Goal: Check status: Check status

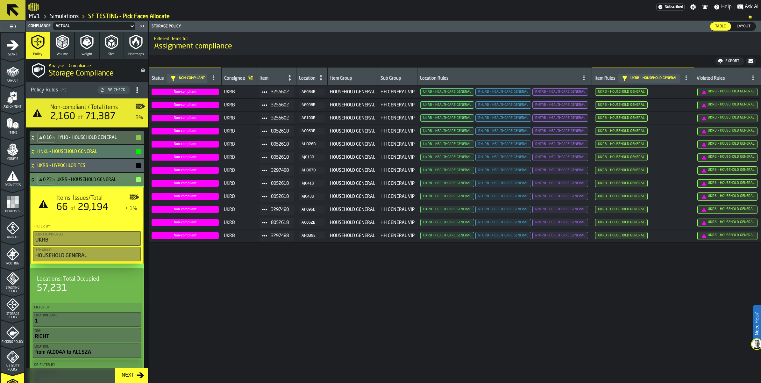
scroll to position [80, 0]
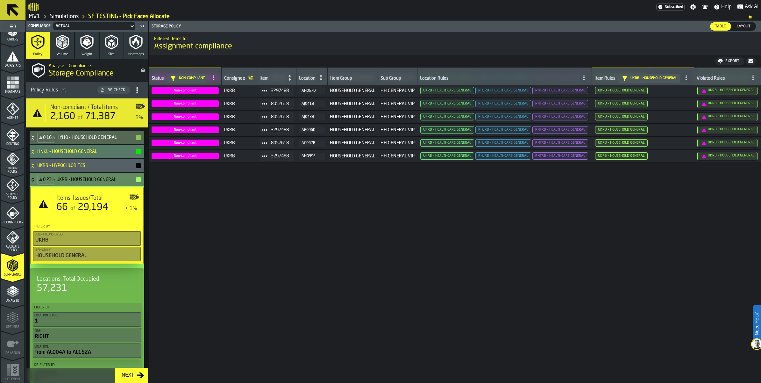
click at [289, 41] on span "3255602" at bounding box center [280, 38] width 18 height 5
click at [748, 63] on icon "button-" at bounding box center [750, 61] width 5 height 4
click at [34, 179] on icon at bounding box center [33, 179] width 2 height 2
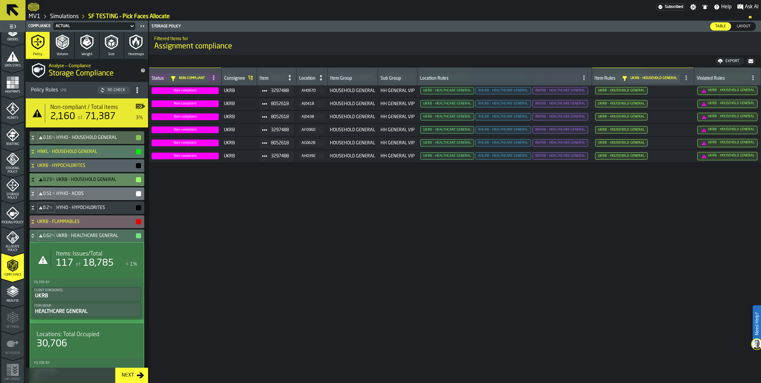
click at [36, 168] on icon at bounding box center [33, 165] width 6 height 5
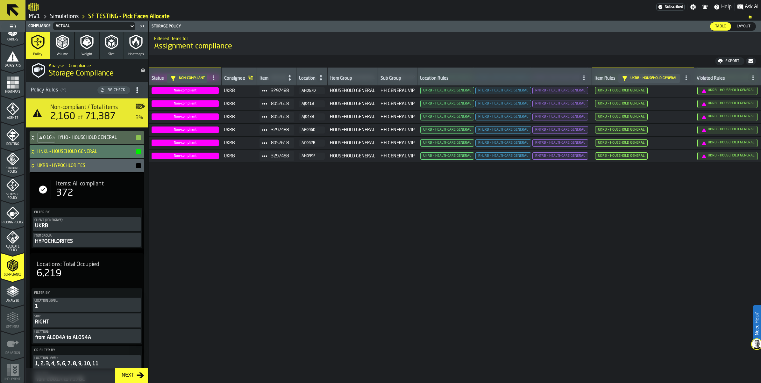
click at [36, 168] on icon at bounding box center [33, 165] width 6 height 5
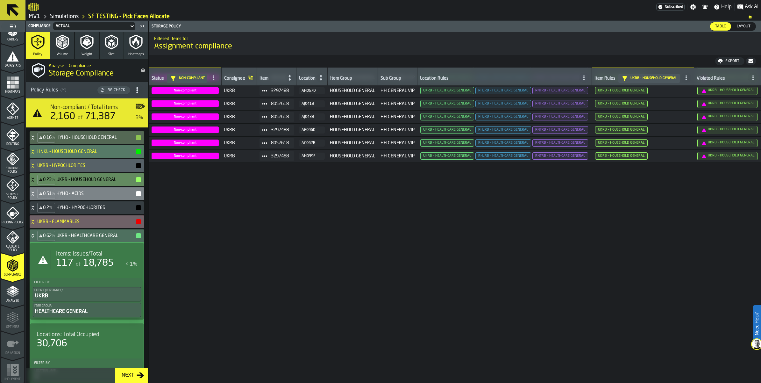
click at [36, 196] on icon at bounding box center [33, 193] width 6 height 5
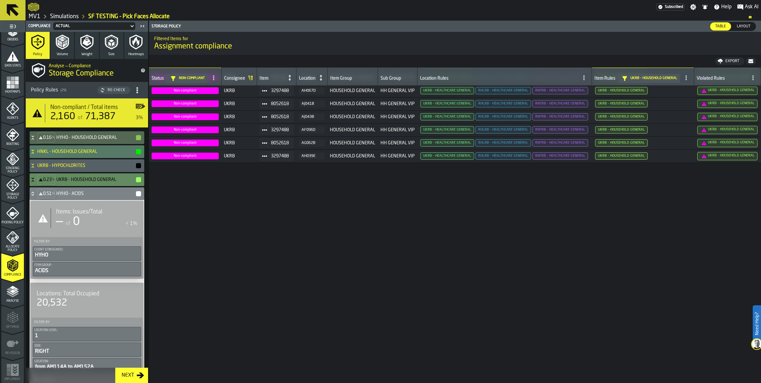
click at [34, 193] on icon at bounding box center [33, 193] width 2 height 2
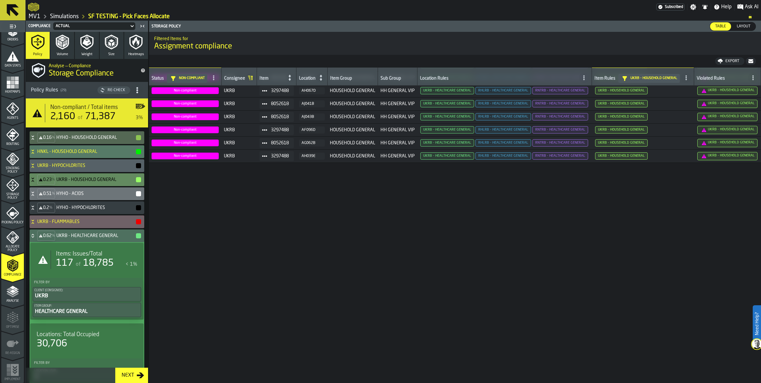
click at [36, 210] on icon at bounding box center [33, 207] width 6 height 5
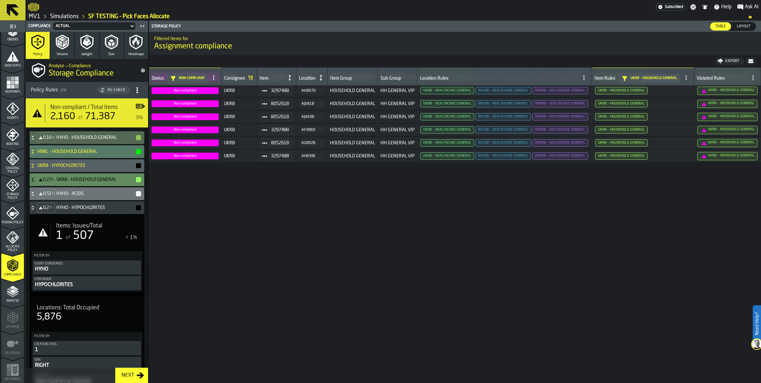
click at [80, 242] on div "of 507" at bounding box center [79, 235] width 30 height 13
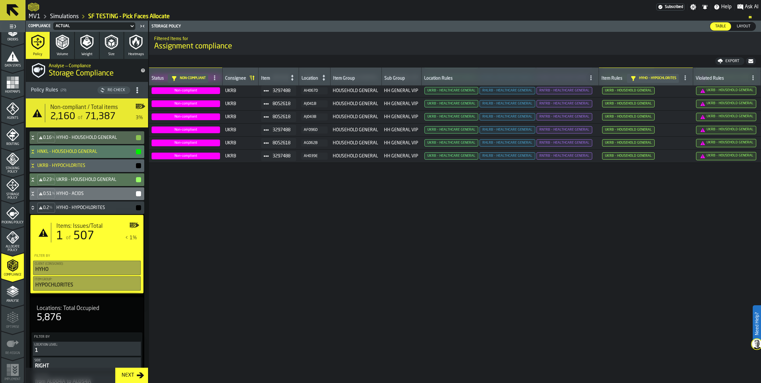
scroll to position [0, 0]
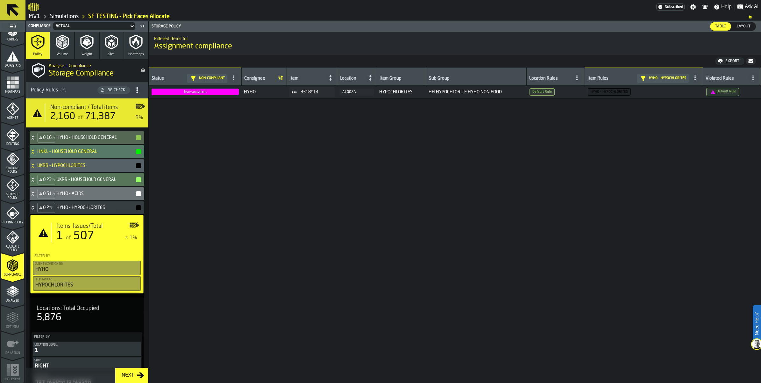
click at [36, 210] on icon at bounding box center [33, 207] width 6 height 5
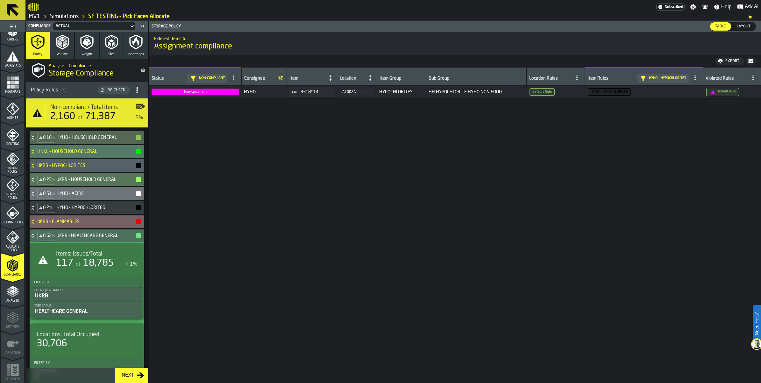
click at [34, 221] on icon at bounding box center [33, 220] width 2 height 2
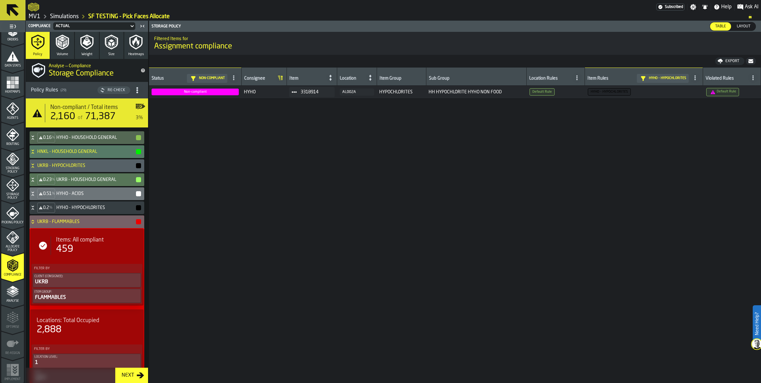
click at [36, 224] on icon at bounding box center [33, 221] width 6 height 5
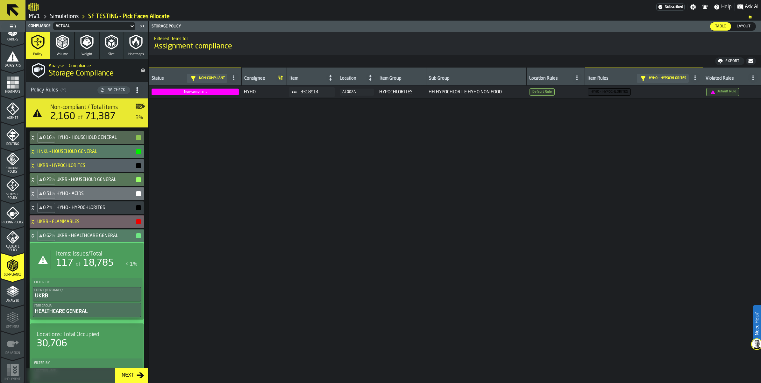
click at [36, 238] on icon at bounding box center [33, 235] width 6 height 5
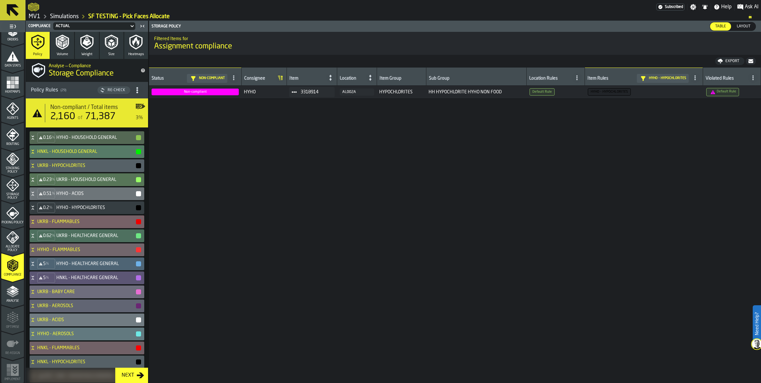
click at [36, 224] on icon at bounding box center [33, 221] width 6 height 5
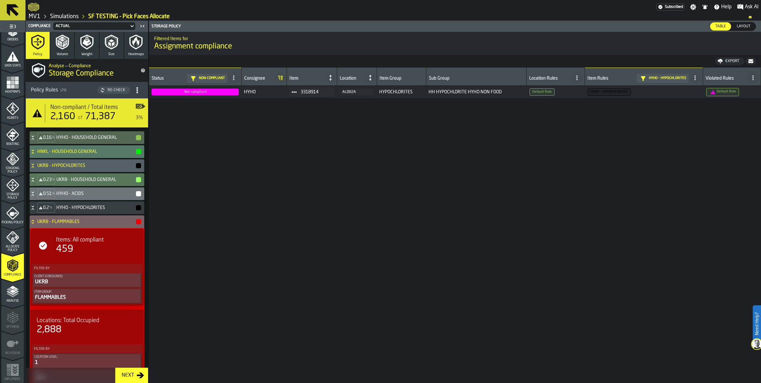
click at [42, 228] on div "UKRB - FLAMMABLES" at bounding box center [86, 221] width 112 height 13
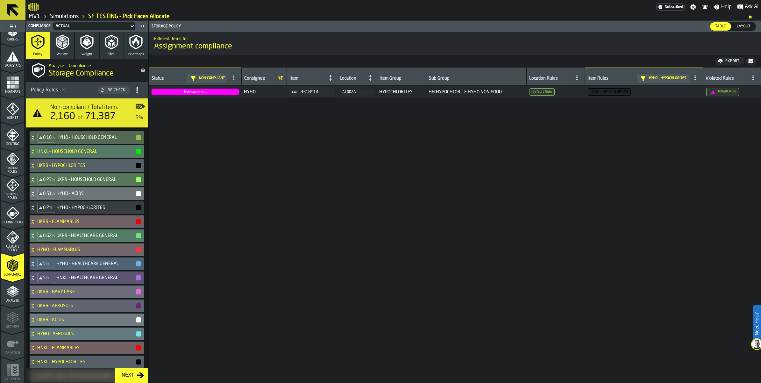
click at [36, 238] on icon at bounding box center [33, 235] width 6 height 5
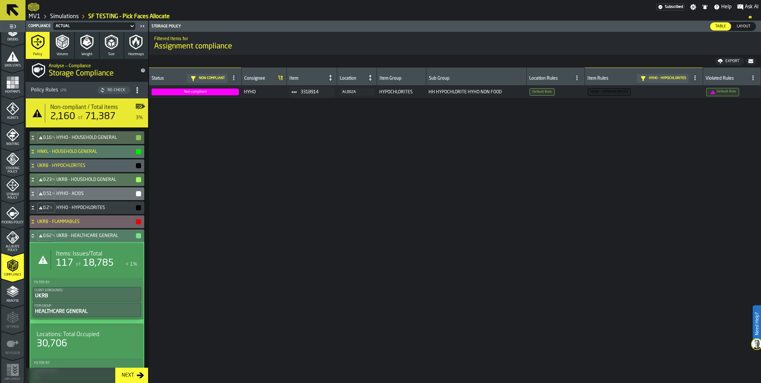
click at [68, 269] on div "Items: Issues/Total 117 of 18,785 < 1%" at bounding box center [94, 259] width 87 height 18
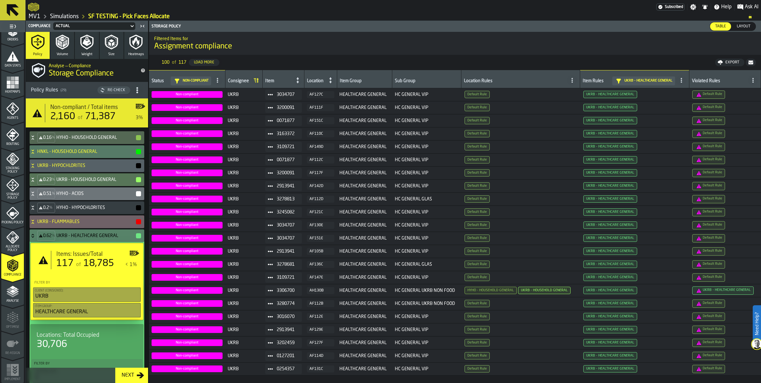
click at [750, 65] on icon "button-" at bounding box center [750, 62] width 5 height 5
click at [36, 238] on icon at bounding box center [33, 235] width 6 height 5
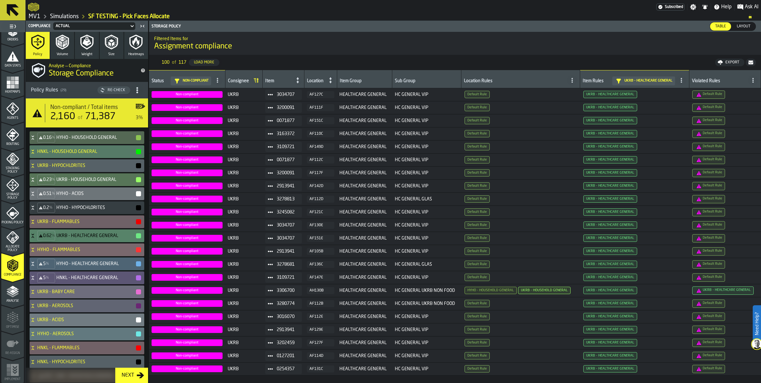
click at [36, 252] on icon at bounding box center [33, 249] width 6 height 5
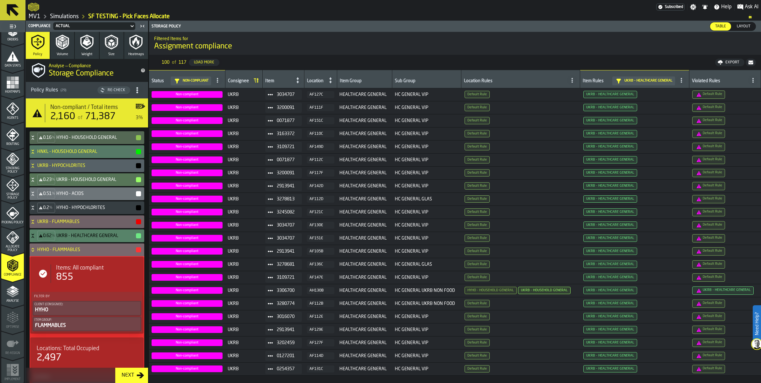
click at [36, 252] on icon at bounding box center [33, 249] width 6 height 5
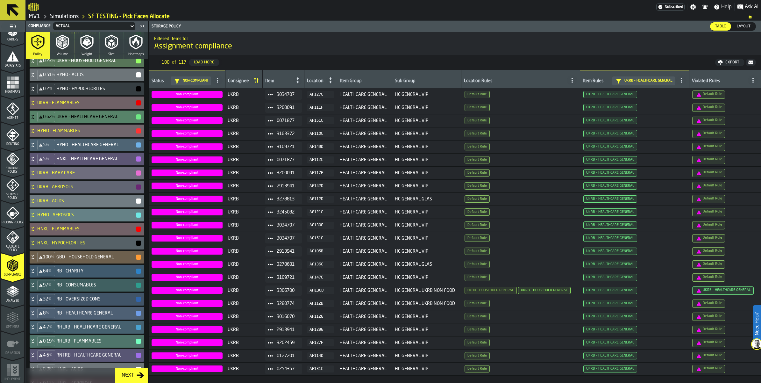
scroll to position [119, 0]
click at [36, 147] on icon at bounding box center [33, 144] width 6 height 5
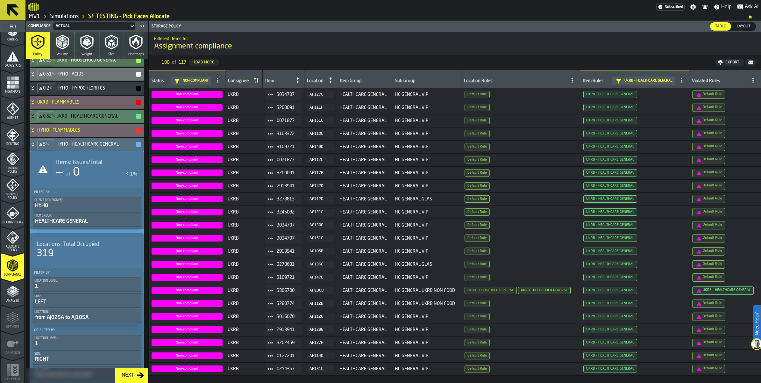
click at [36, 147] on icon at bounding box center [33, 144] width 6 height 5
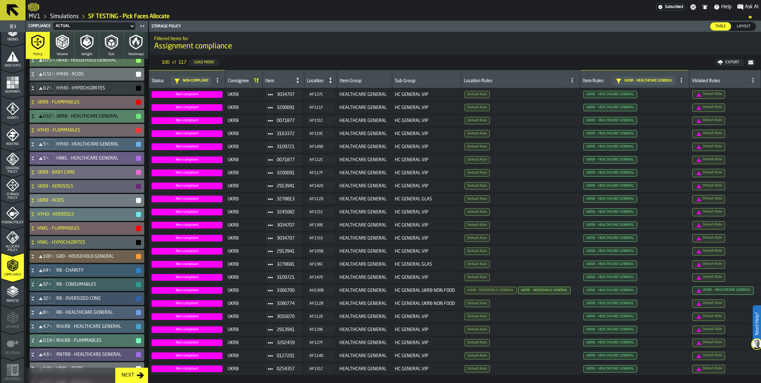
click at [34, 158] on icon at bounding box center [33, 157] width 2 height 2
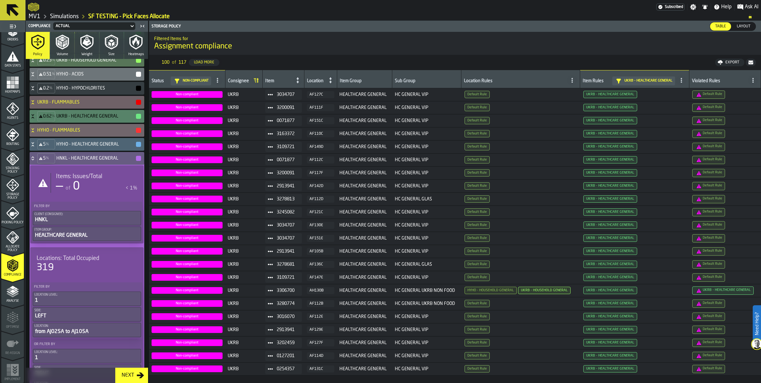
click at [34, 158] on icon at bounding box center [33, 157] width 2 height 2
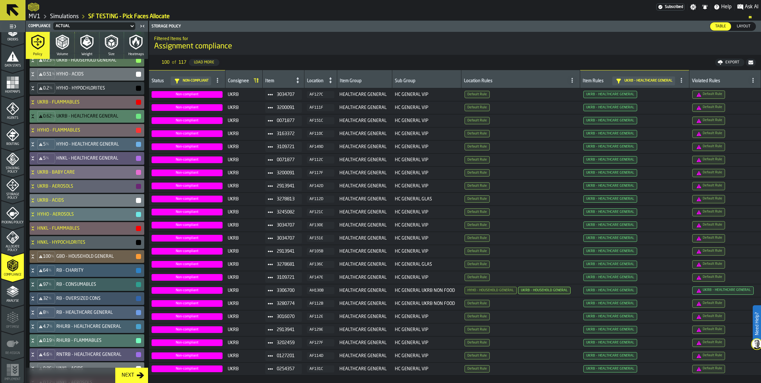
click at [36, 175] on icon at bounding box center [33, 172] width 6 height 5
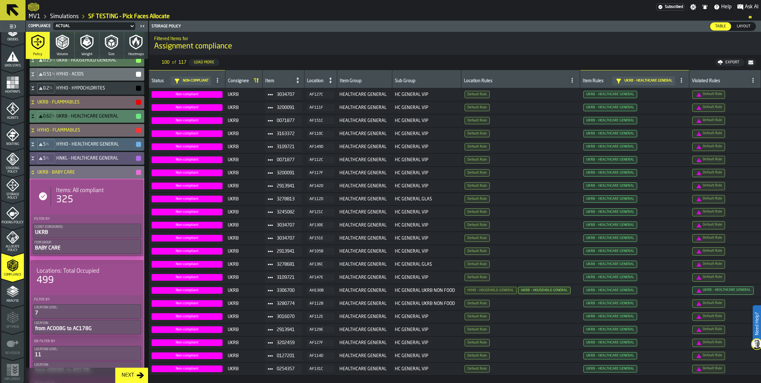
click at [36, 175] on icon at bounding box center [33, 172] width 6 height 5
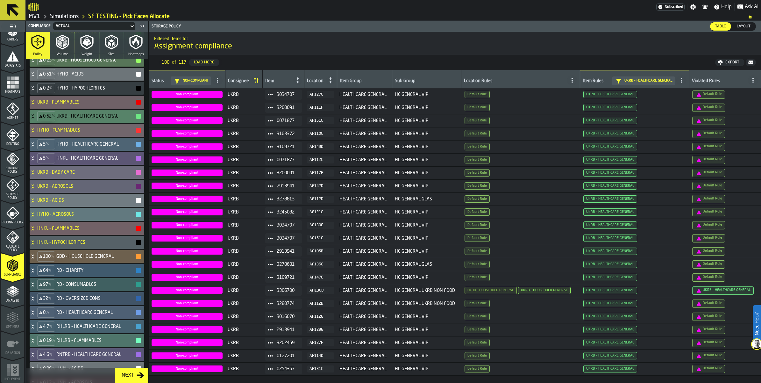
click at [36, 189] on icon at bounding box center [33, 186] width 6 height 5
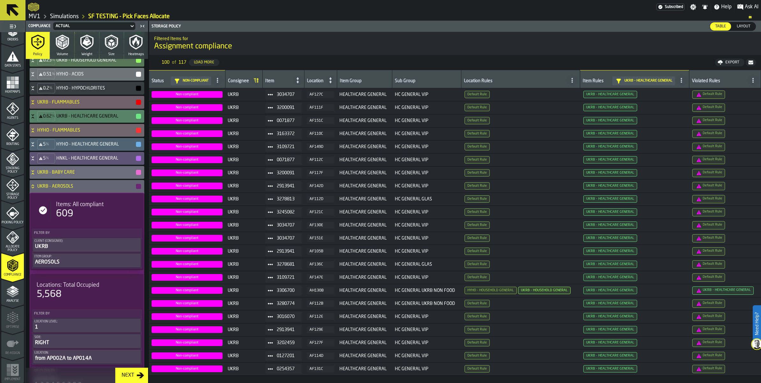
click at [36, 189] on icon at bounding box center [33, 186] width 6 height 5
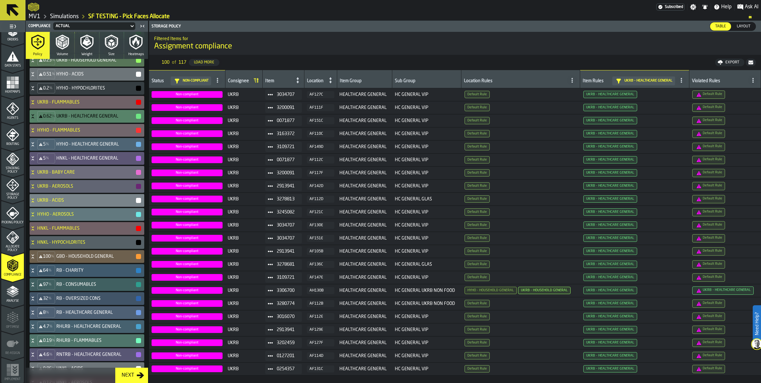
click at [36, 203] on icon at bounding box center [33, 200] width 6 height 5
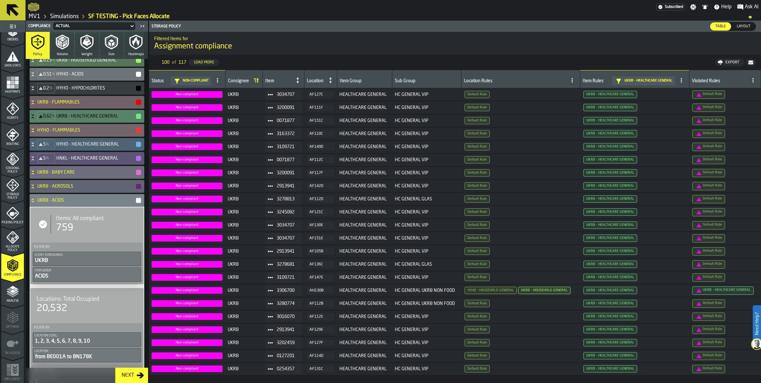
click at [34, 200] on icon at bounding box center [33, 199] width 2 height 2
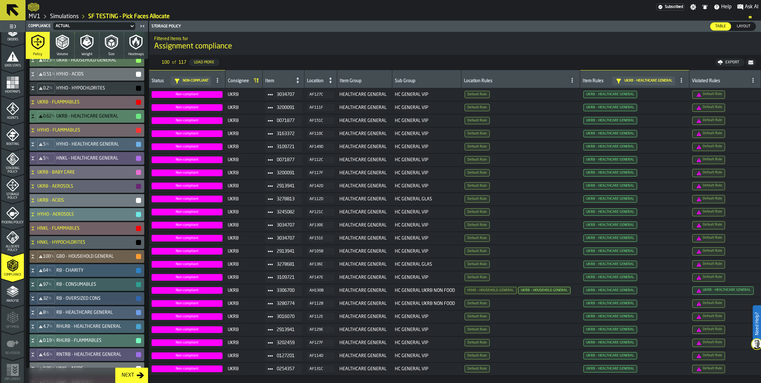
click at [40, 221] on div "HYHO - AEROSOLS" at bounding box center [86, 214] width 112 height 13
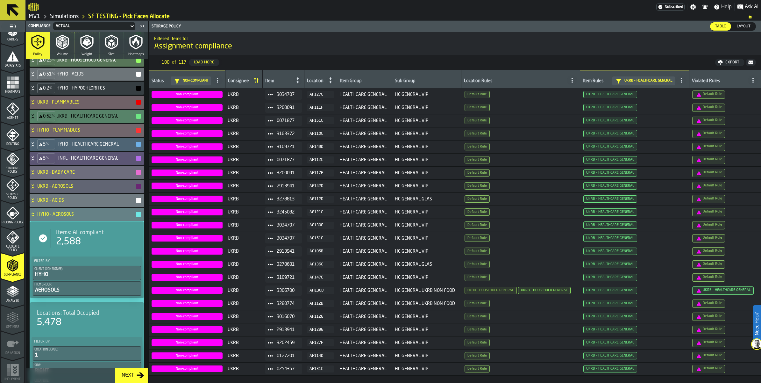
click at [40, 221] on div "HYHO - AEROSOLS" at bounding box center [86, 214] width 112 height 13
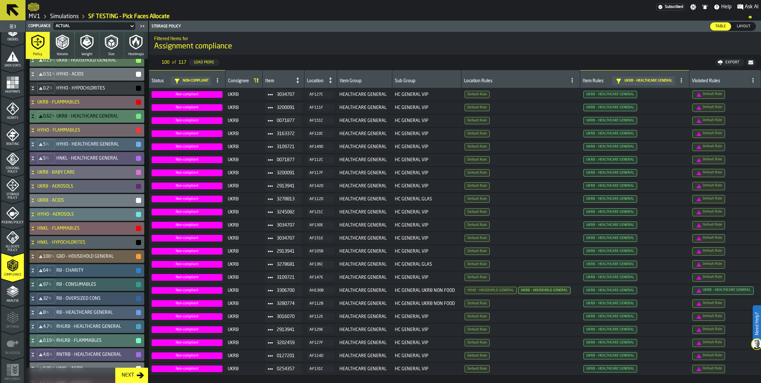
click at [36, 231] on icon at bounding box center [33, 228] width 6 height 5
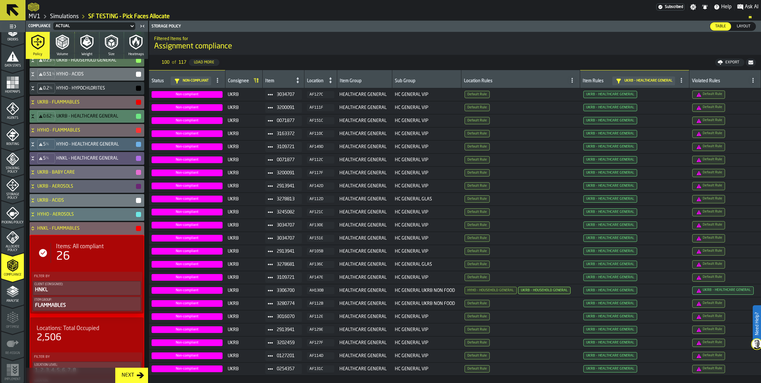
click at [34, 228] on icon at bounding box center [33, 227] width 2 height 2
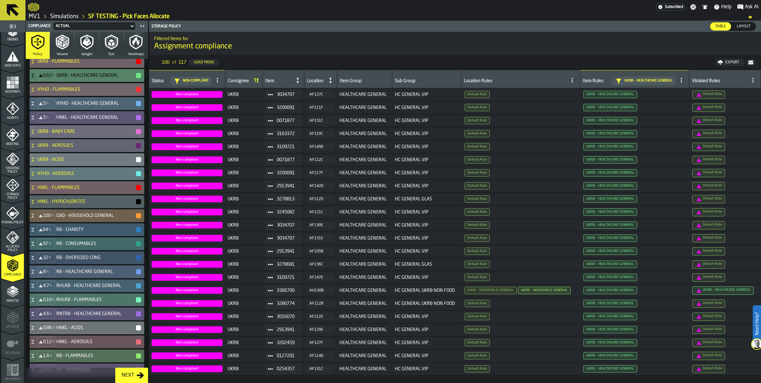
scroll to position [199, 0]
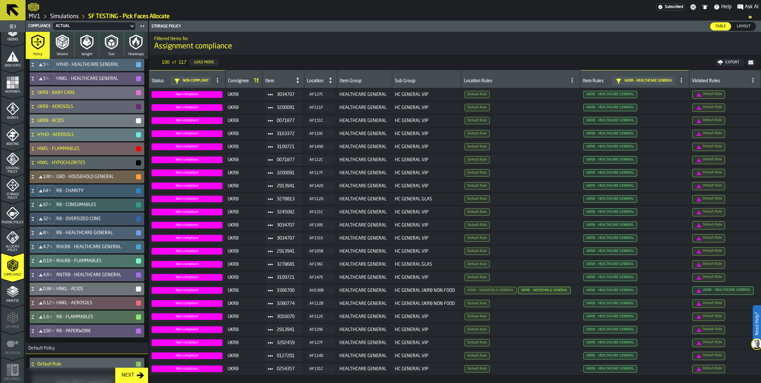
click at [36, 165] on icon at bounding box center [33, 162] width 6 height 5
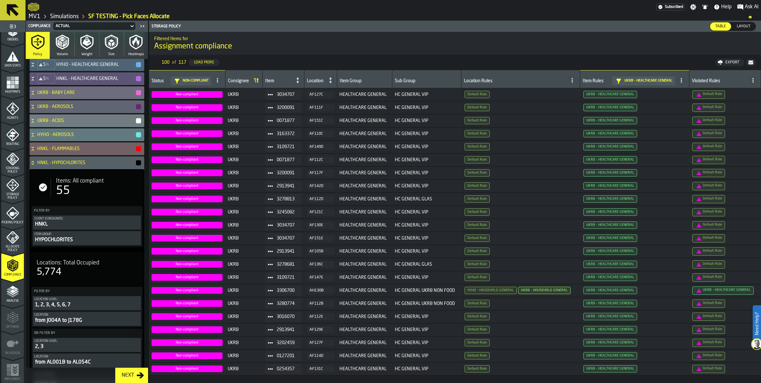
click at [36, 165] on icon at bounding box center [33, 162] width 6 height 5
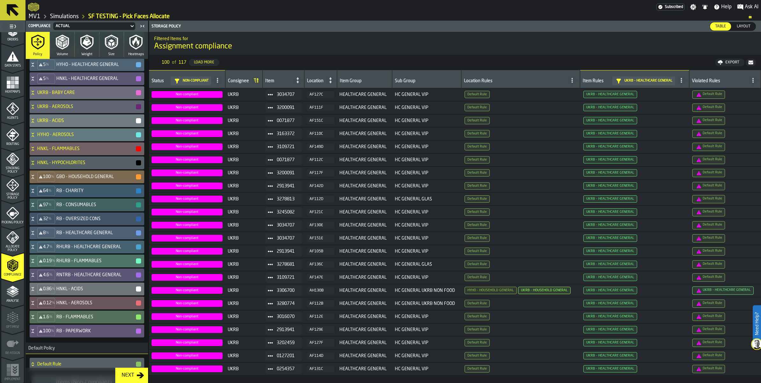
click at [36, 179] on icon at bounding box center [33, 176] width 6 height 5
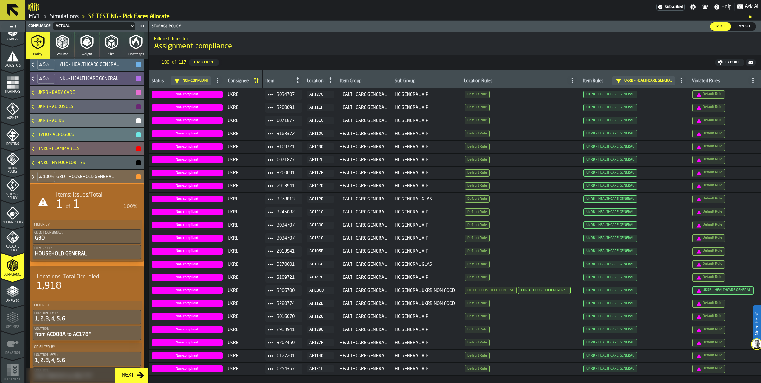
click at [80, 211] on div "of 1" at bounding box center [72, 204] width 16 height 13
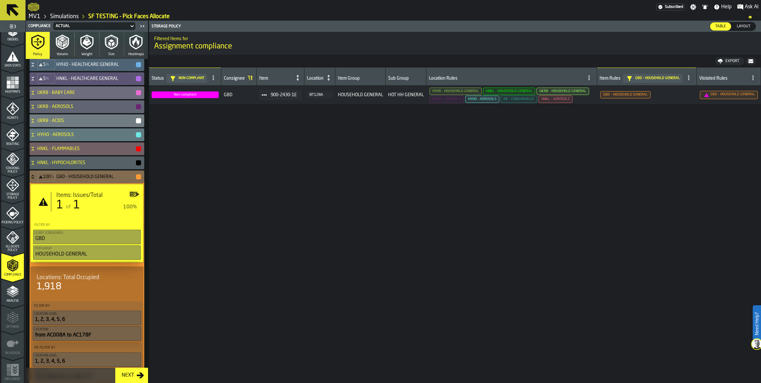
click at [749, 63] on icon "button-" at bounding box center [750, 61] width 5 height 4
click at [36, 179] on icon at bounding box center [33, 176] width 6 height 5
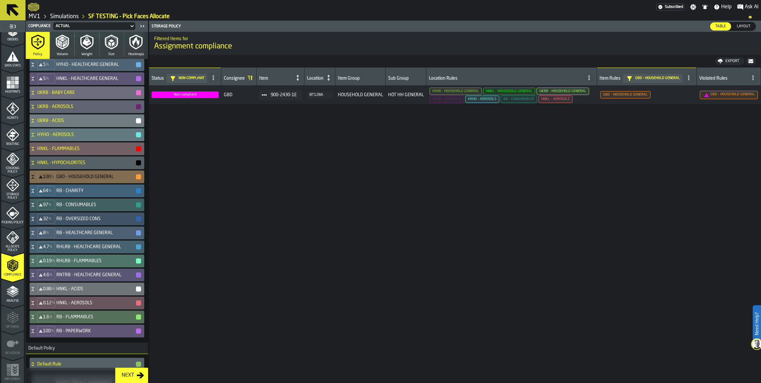
click at [36, 193] on icon at bounding box center [33, 190] width 6 height 5
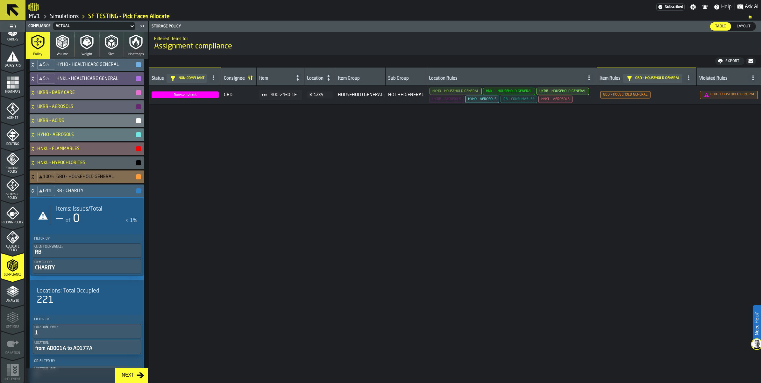
click at [36, 193] on icon at bounding box center [33, 190] width 6 height 5
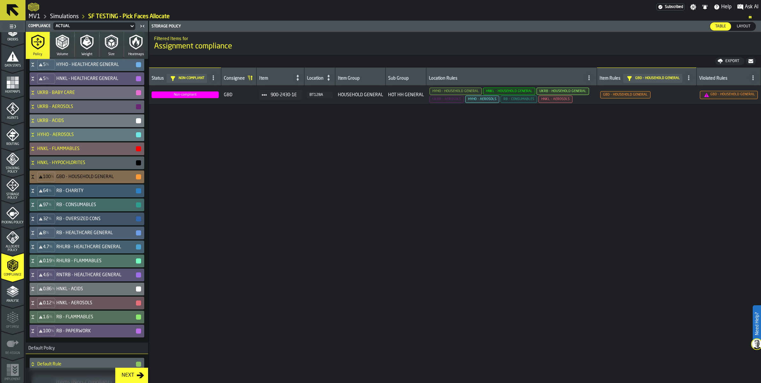
click at [36, 207] on icon at bounding box center [33, 204] width 6 height 5
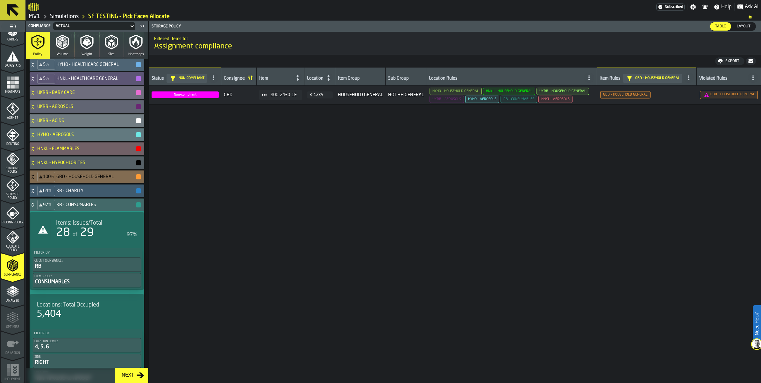
click at [36, 207] on icon at bounding box center [33, 204] width 6 height 5
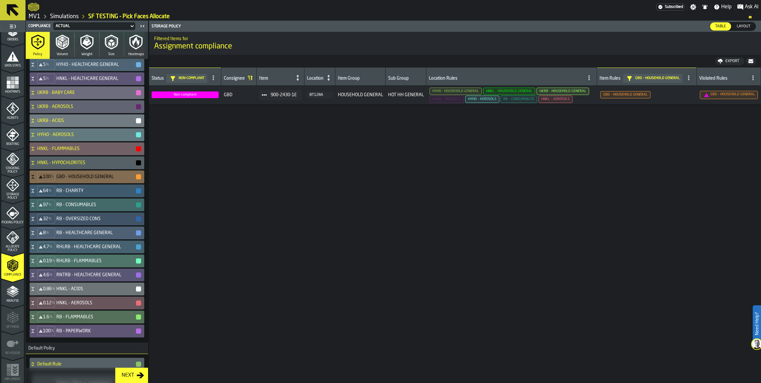
click at [36, 207] on icon at bounding box center [33, 204] width 6 height 5
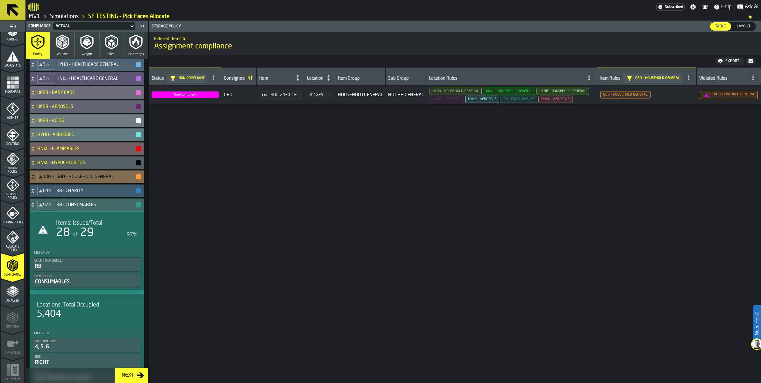
click at [68, 239] on div "Items: Issues/Total 28 of 29 97%" at bounding box center [94, 229] width 87 height 20
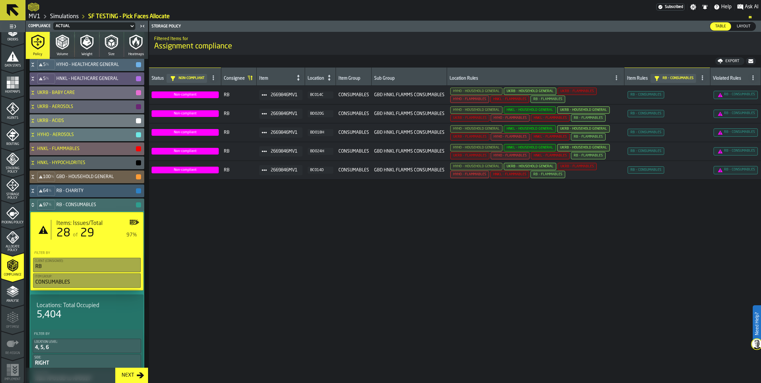
click at [748, 63] on icon "button-" at bounding box center [750, 61] width 5 height 4
click at [34, 207] on icon at bounding box center [33, 206] width 2 height 2
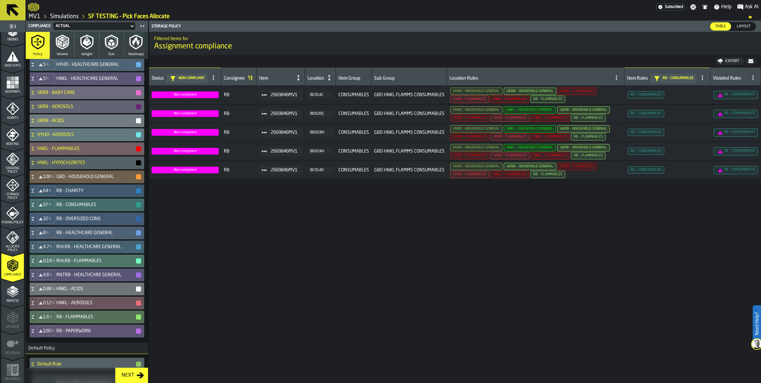
click at [36, 221] on icon at bounding box center [33, 218] width 6 height 5
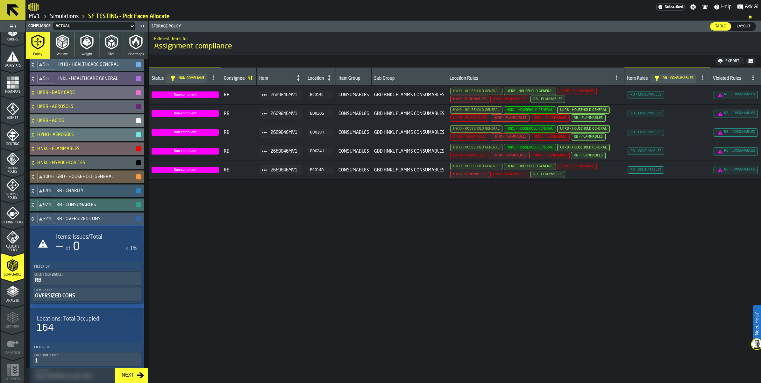
click at [36, 221] on icon at bounding box center [33, 218] width 6 height 5
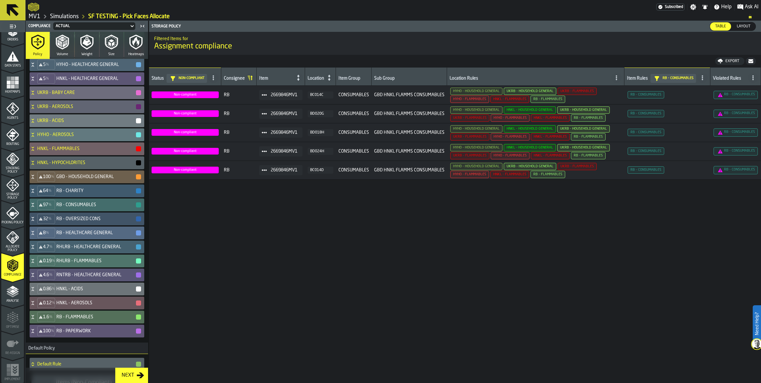
click at [46, 239] on div "8 % RB - HEALTHCARE GENERAL" at bounding box center [86, 232] width 112 height 13
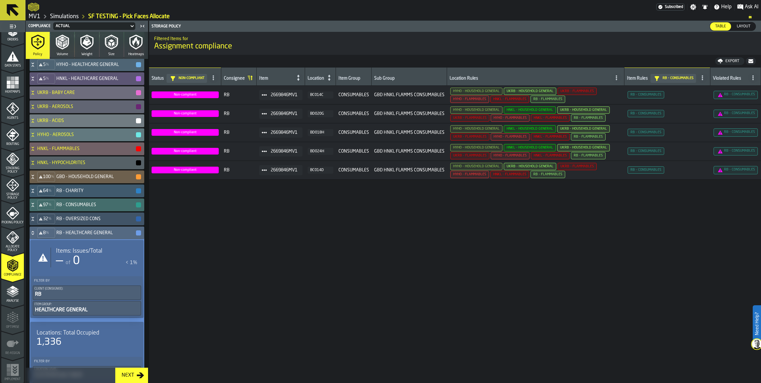
scroll to position [318, 0]
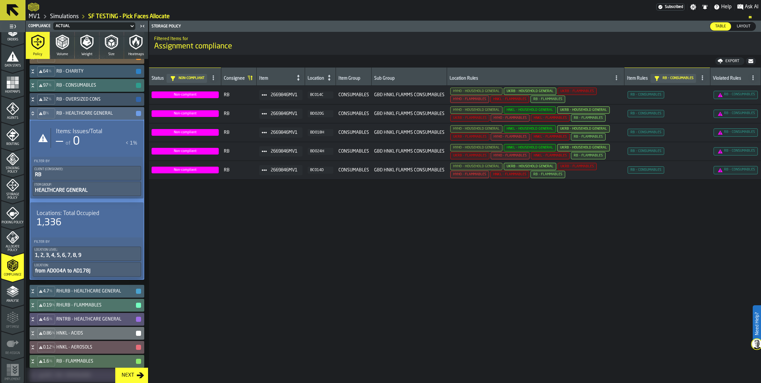
click at [36, 116] on icon at bounding box center [33, 113] width 6 height 5
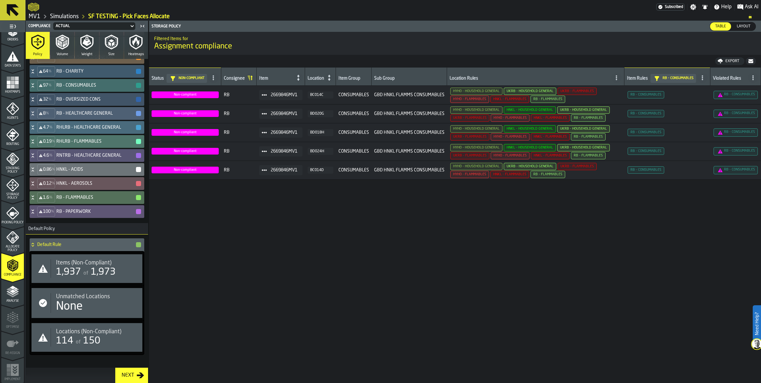
click at [36, 130] on icon at bounding box center [33, 127] width 6 height 5
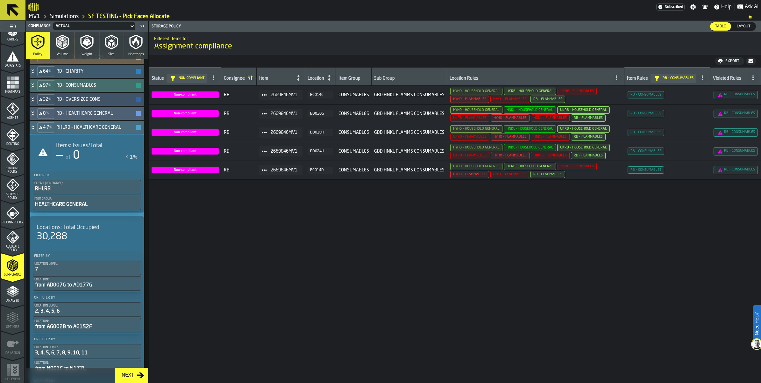
click at [34, 127] on icon at bounding box center [33, 126] width 2 height 2
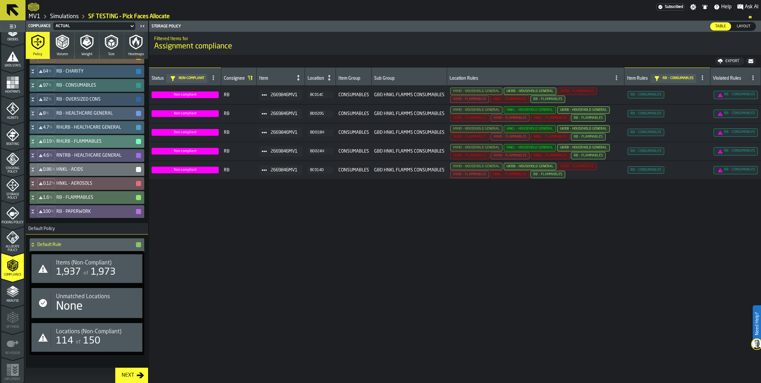
click at [36, 144] on icon at bounding box center [33, 141] width 6 height 5
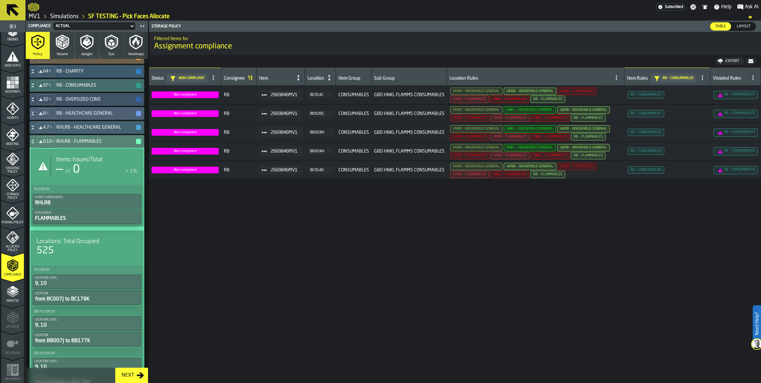
click at [36, 144] on icon at bounding box center [33, 141] width 6 height 5
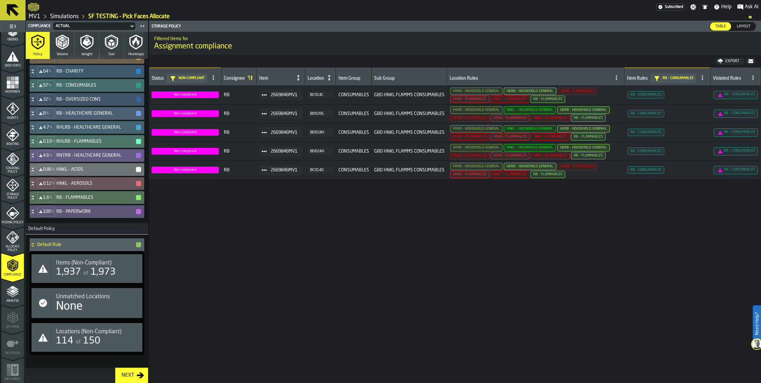
click at [36, 158] on icon at bounding box center [33, 155] width 6 height 5
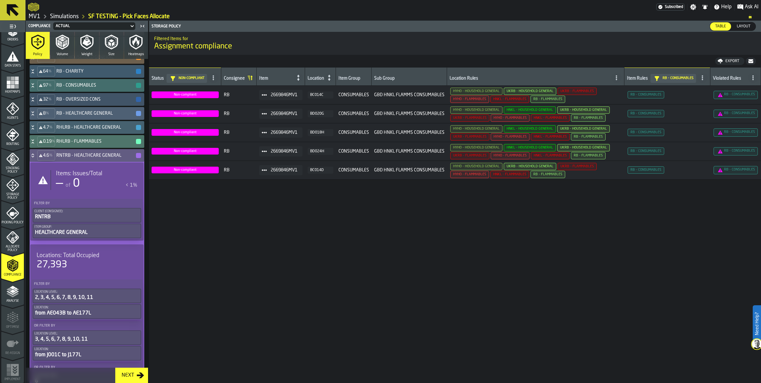
click at [36, 158] on icon at bounding box center [33, 155] width 6 height 5
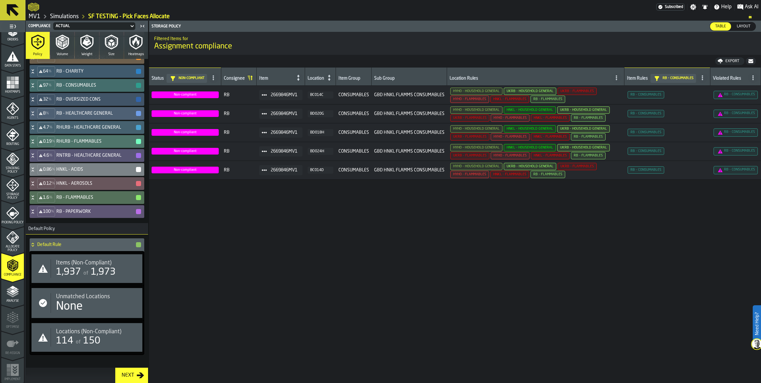
click at [34, 169] on icon at bounding box center [33, 168] width 2 height 2
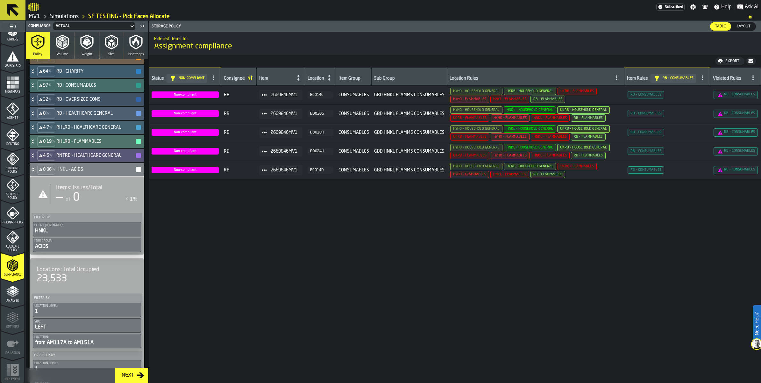
click at [34, 169] on icon at bounding box center [33, 168] width 2 height 2
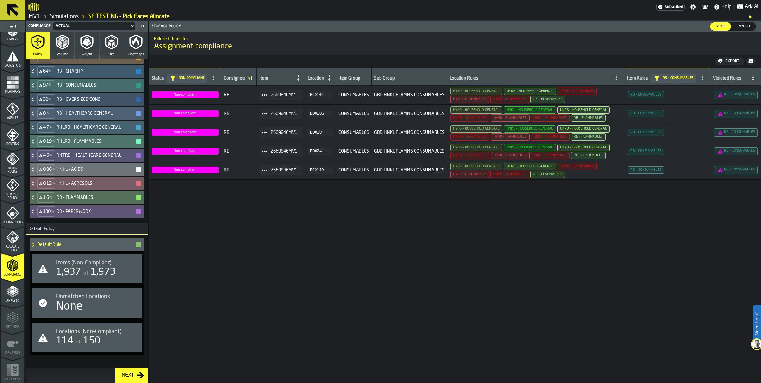
click at [36, 186] on icon at bounding box center [33, 183] width 6 height 5
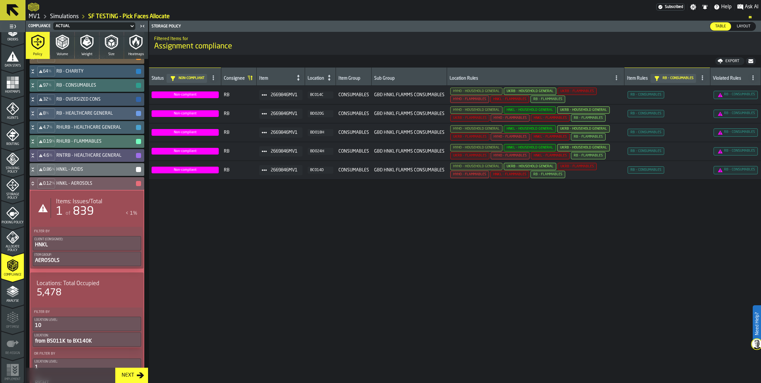
click at [63, 218] on div "1" at bounding box center [59, 211] width 7 height 13
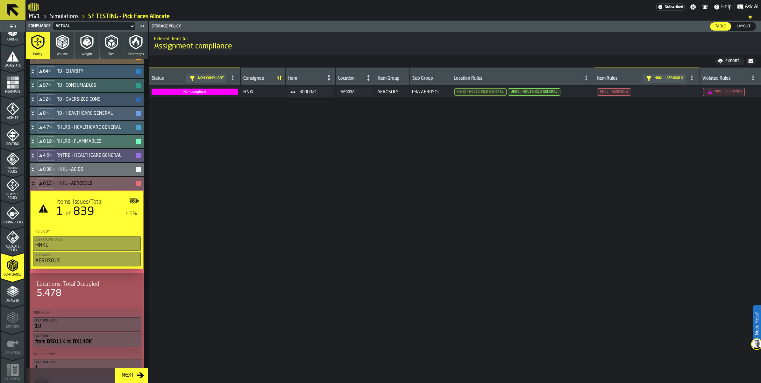
click at [36, 186] on icon at bounding box center [33, 183] width 6 height 5
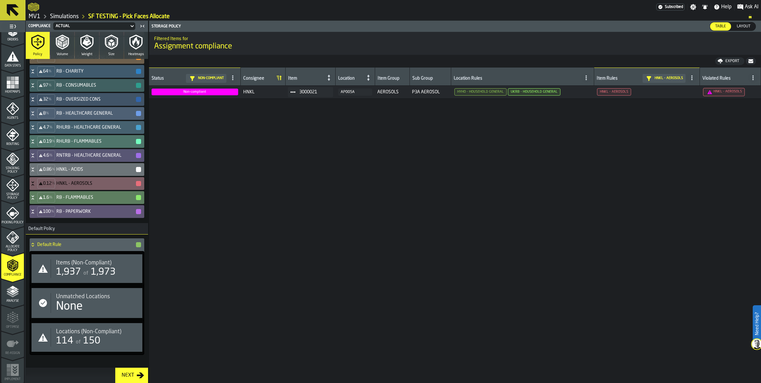
click at [36, 200] on icon at bounding box center [33, 197] width 6 height 5
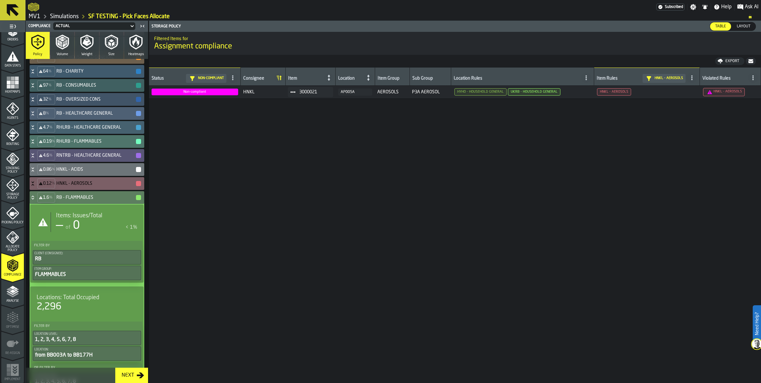
click at [36, 200] on icon at bounding box center [33, 197] width 6 height 5
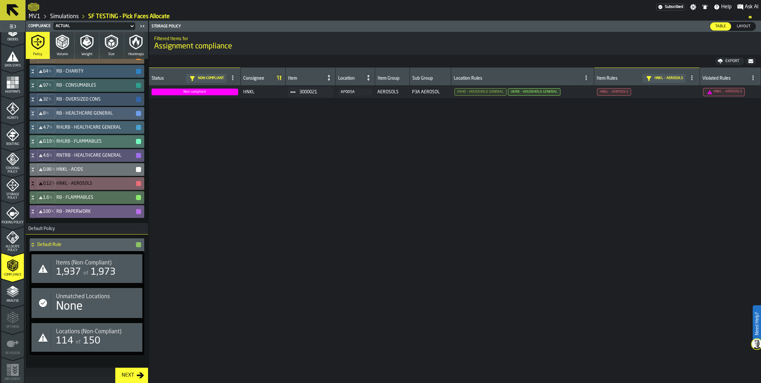
click at [36, 214] on icon at bounding box center [33, 211] width 6 height 5
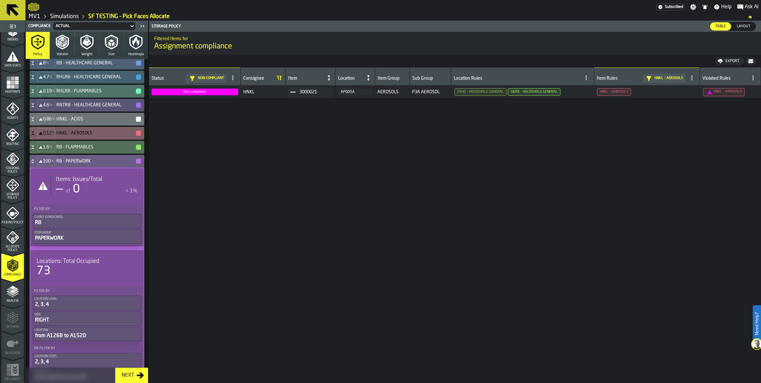
scroll to position [398, 0]
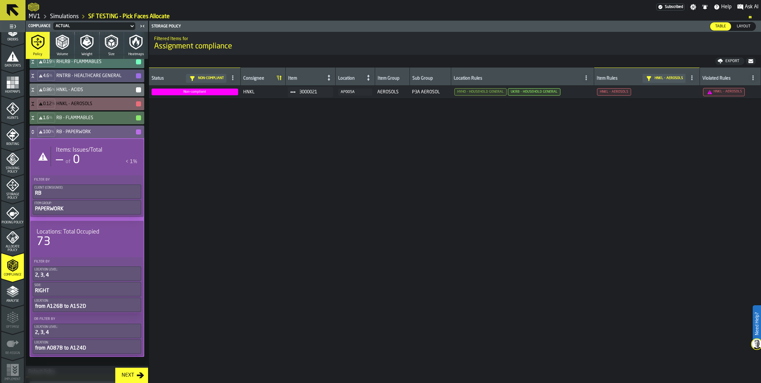
click at [36, 134] on icon at bounding box center [33, 131] width 6 height 5
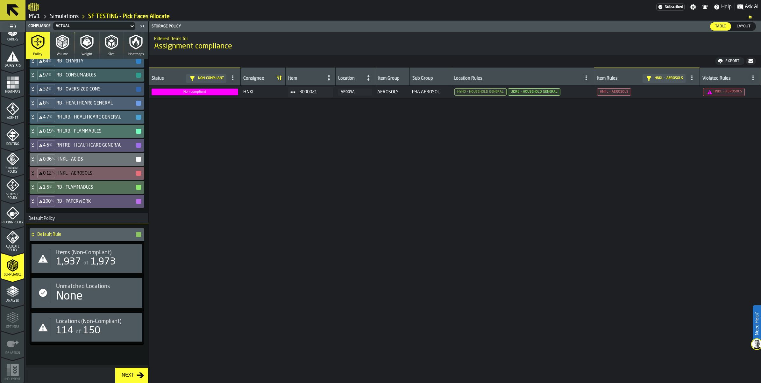
scroll to position [438, 0]
